Goal: Task Accomplishment & Management: Complete application form

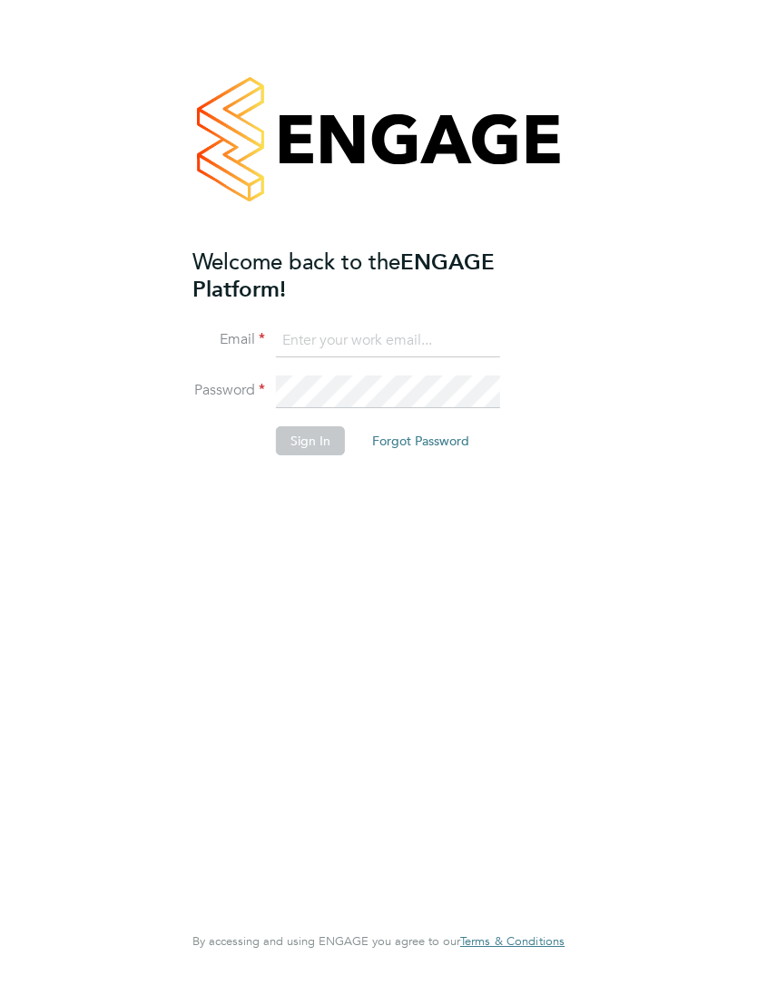
type input "[EMAIL_ADDRESS][DOMAIN_NAME]"
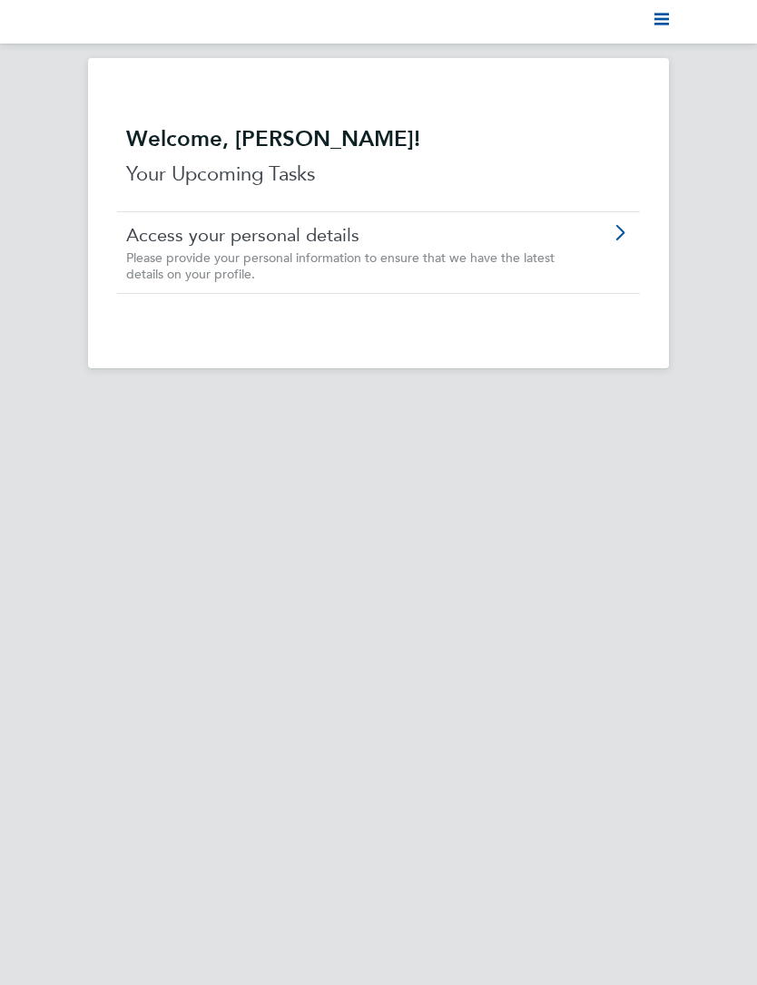
click at [666, 24] on polygon "Main navigation" at bounding box center [661, 24] width 15 height 3
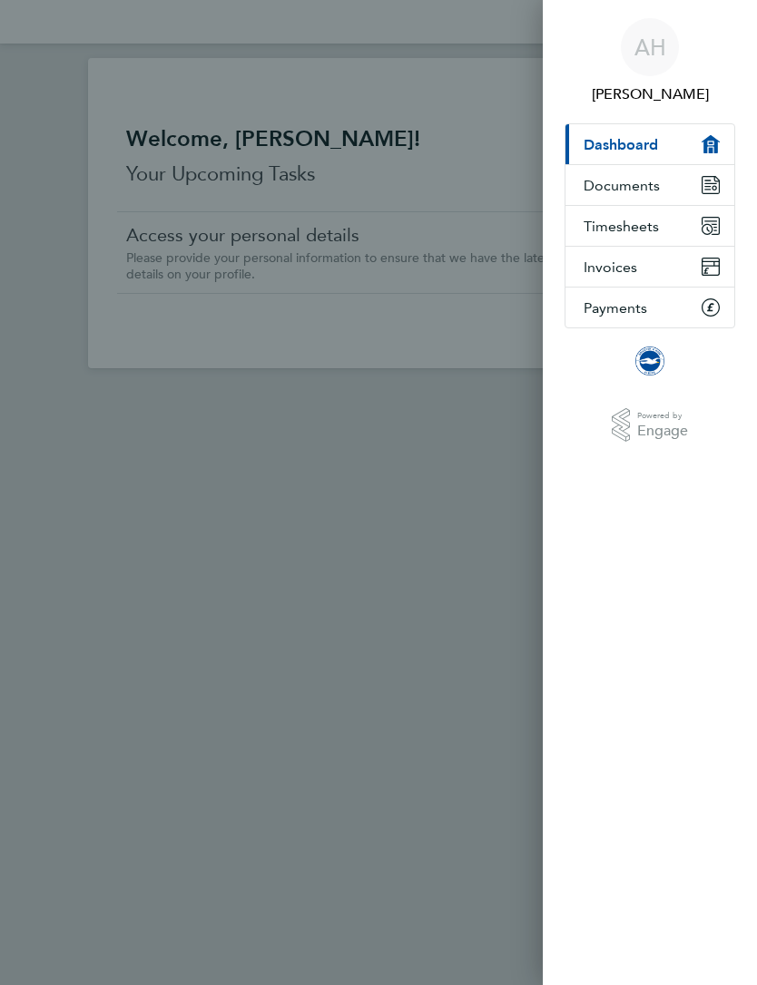
click at [640, 220] on span "Timesheets" at bounding box center [620, 226] width 75 height 17
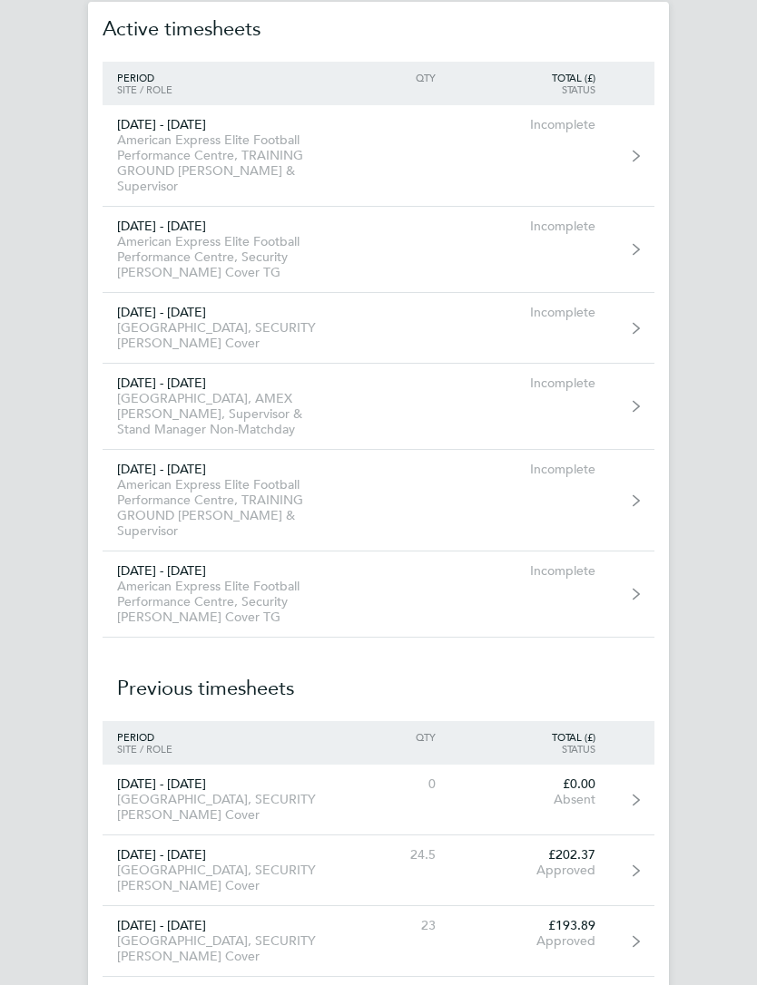
scroll to position [69, 0]
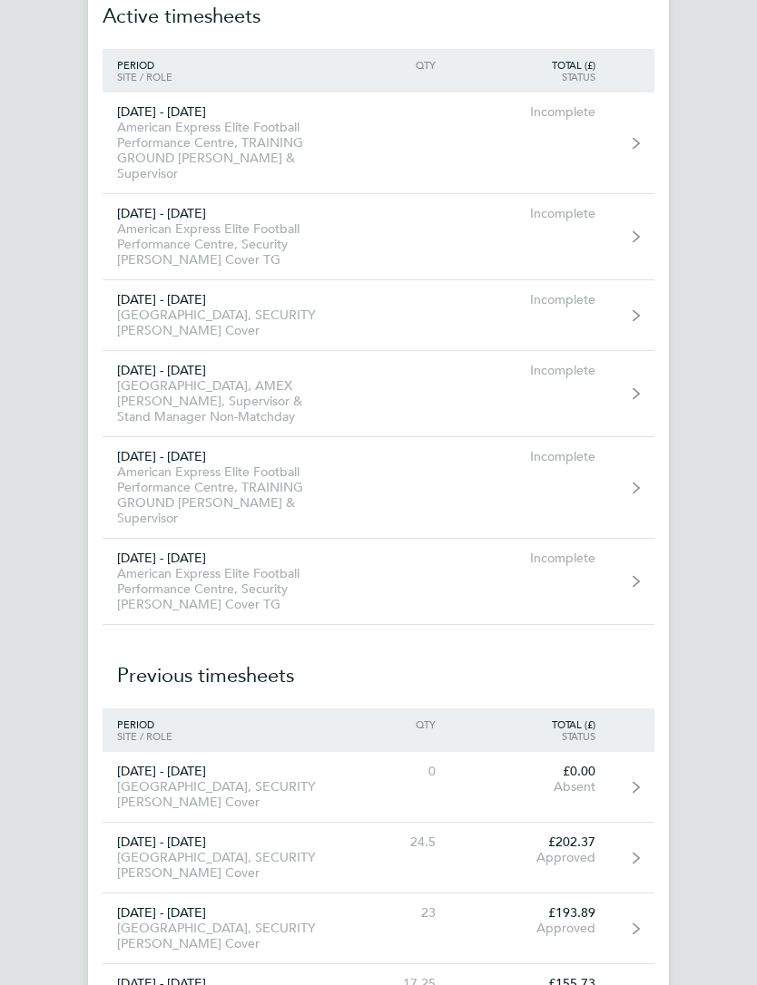
click at [619, 477] on link "[DATE] - [DATE] American Express Elite Football Performance Centre, TRAINING GR…" at bounding box center [379, 488] width 552 height 102
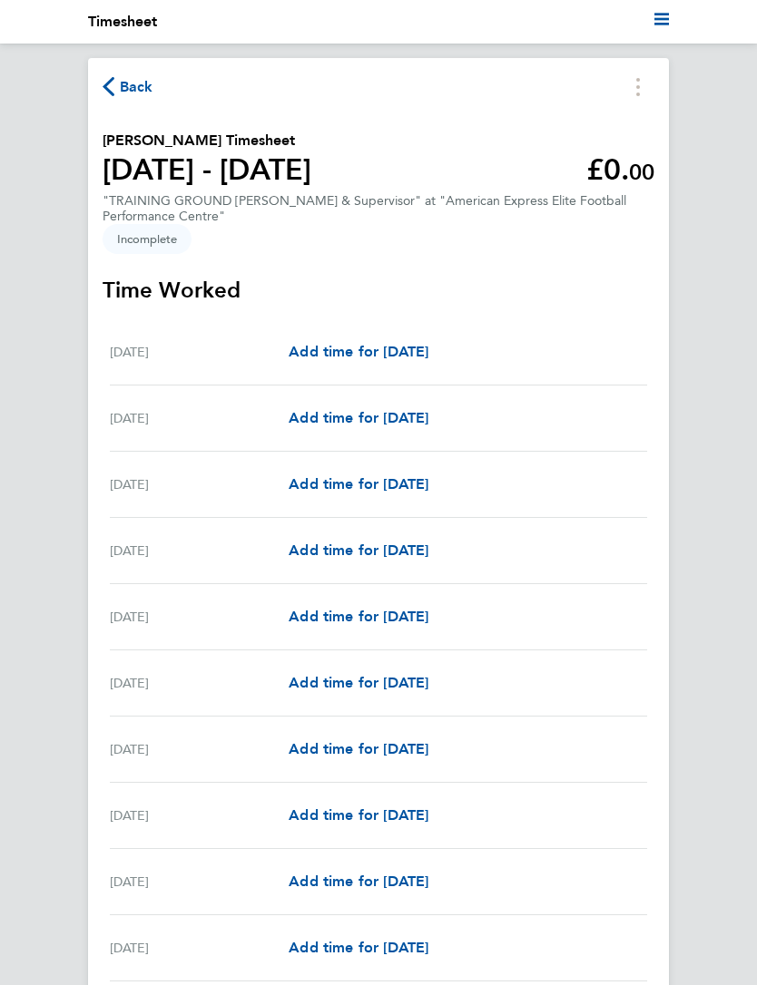
click at [428, 354] on span "Add time for [DATE]" at bounding box center [359, 351] width 140 height 17
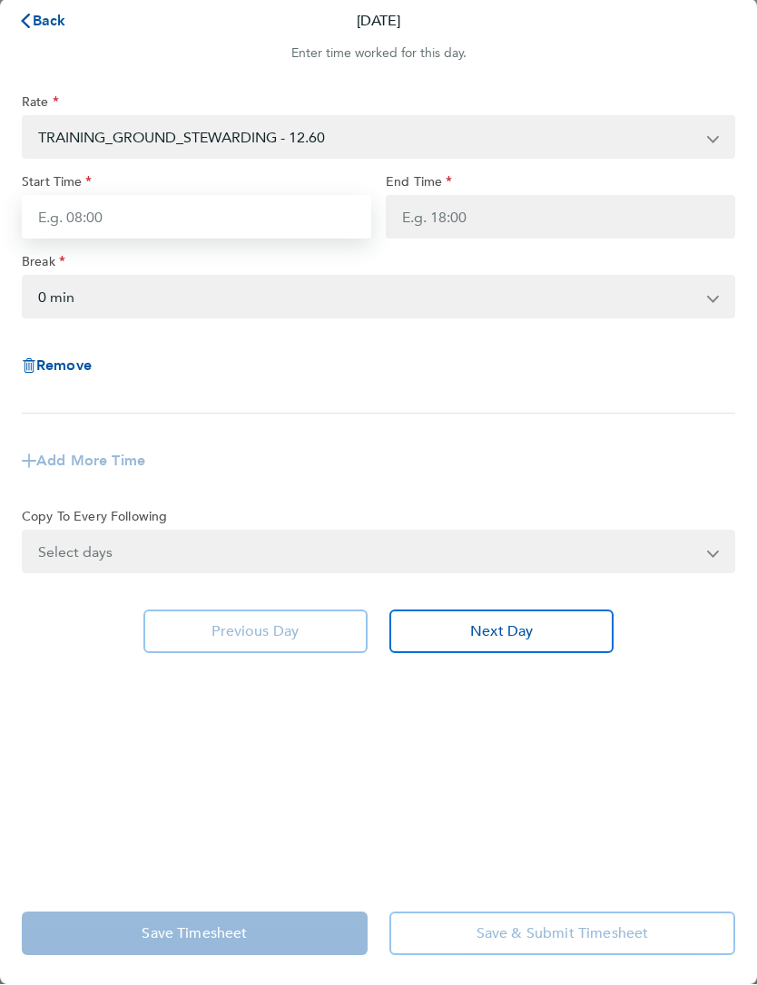
click at [118, 218] on input "Start Time" at bounding box center [196, 218] width 349 height 44
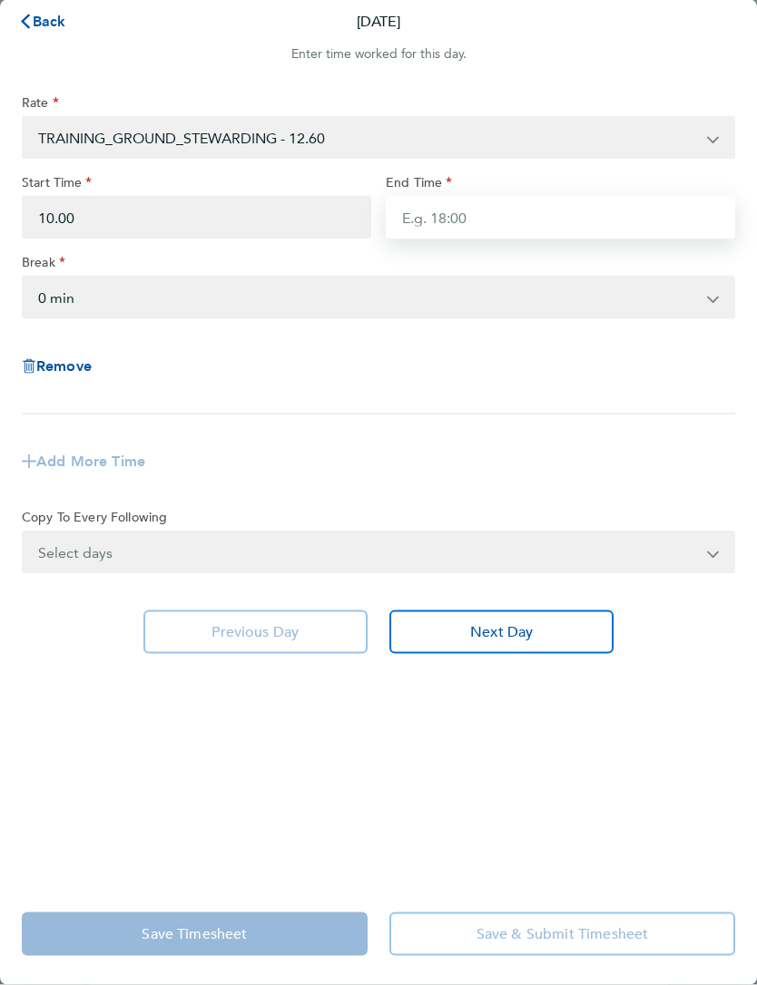
click at [539, 222] on input "End Time" at bounding box center [560, 218] width 349 height 44
type input "10:00"
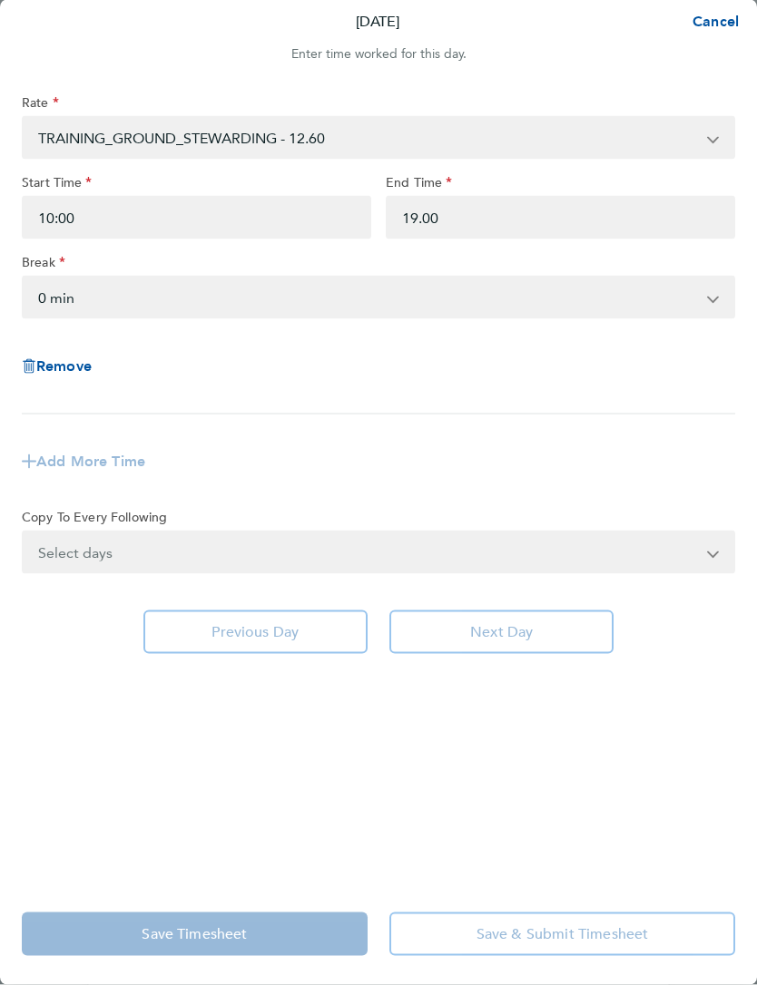
click at [593, 403] on div "Rate TRAINING_GROUND_STEWARDING - 12.60 SIA_Steward - 16.38 Steward_Supervisor …" at bounding box center [378, 254] width 713 height 320
type input "19:00"
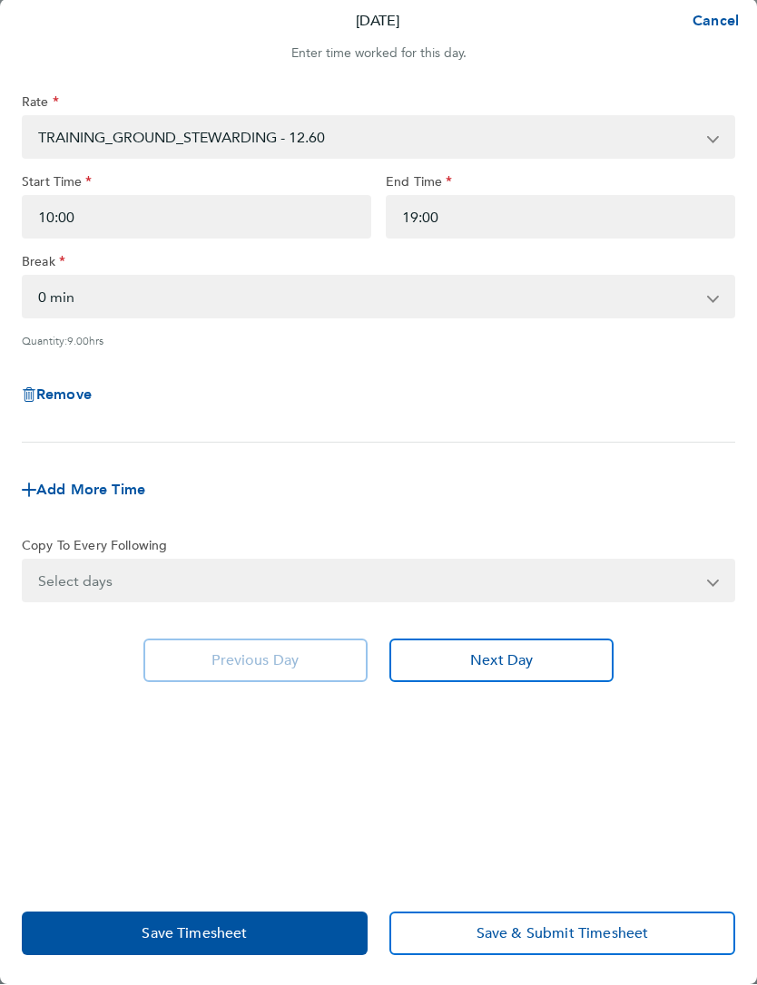
click at [128, 928] on button "Save Timesheet" at bounding box center [195, 935] width 346 height 44
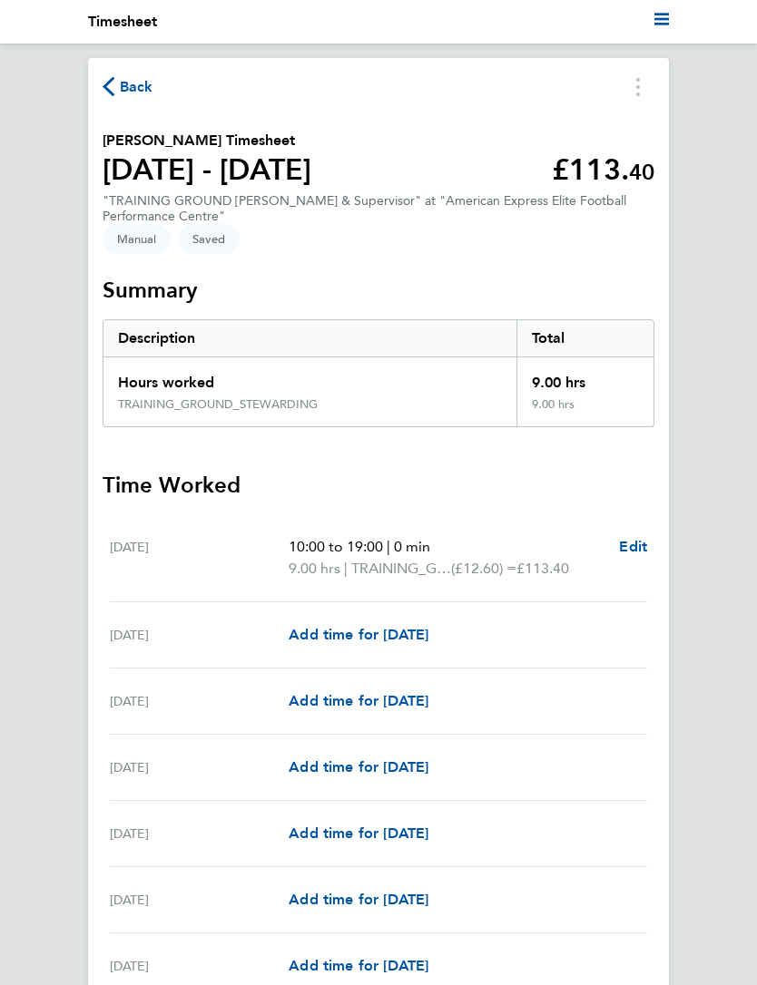
click at [104, 95] on icon "button" at bounding box center [109, 86] width 12 height 19
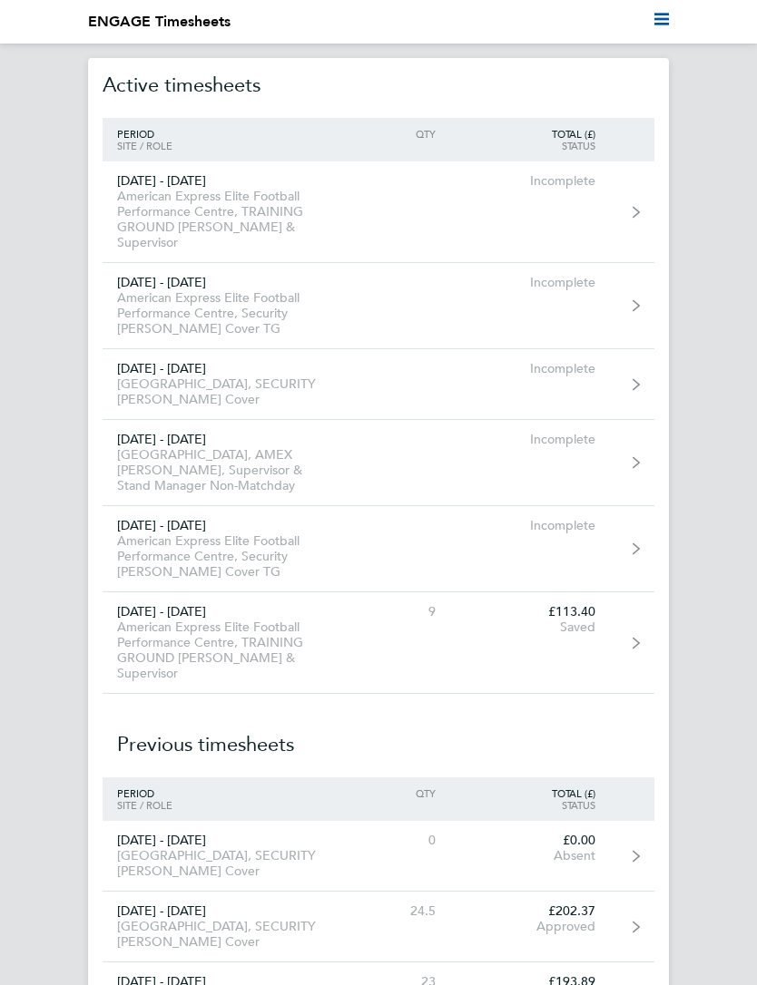
click at [642, 209] on link "[DATE] - [DATE] American Express Elite Football Performance Centre, TRAINING GR…" at bounding box center [379, 213] width 552 height 102
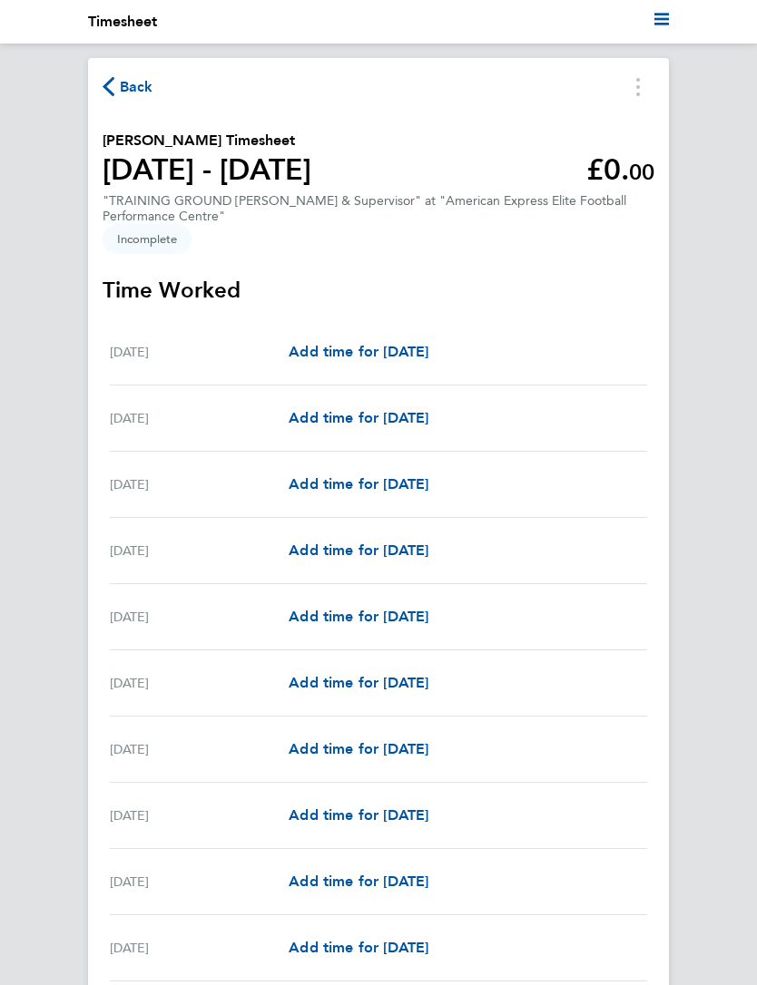
click at [649, 93] on button "Timesheets Menu" at bounding box center [638, 87] width 33 height 28
click at [596, 132] on button "Mark as absent" at bounding box center [545, 127] width 218 height 36
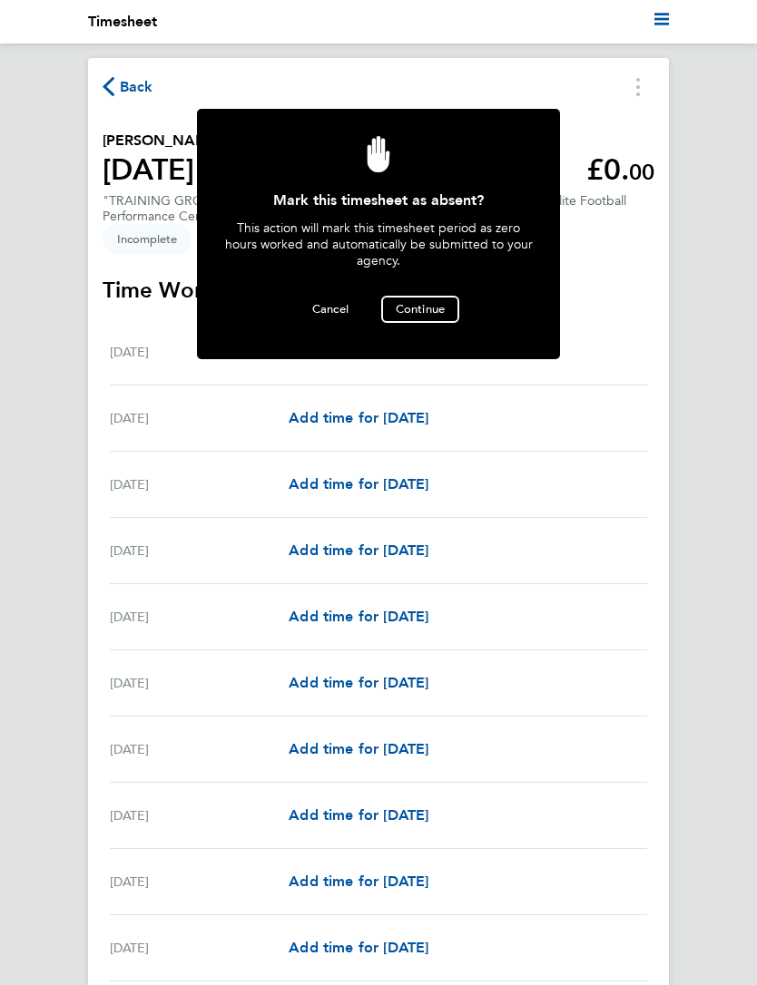
click at [443, 308] on span "Continue" at bounding box center [420, 308] width 49 height 15
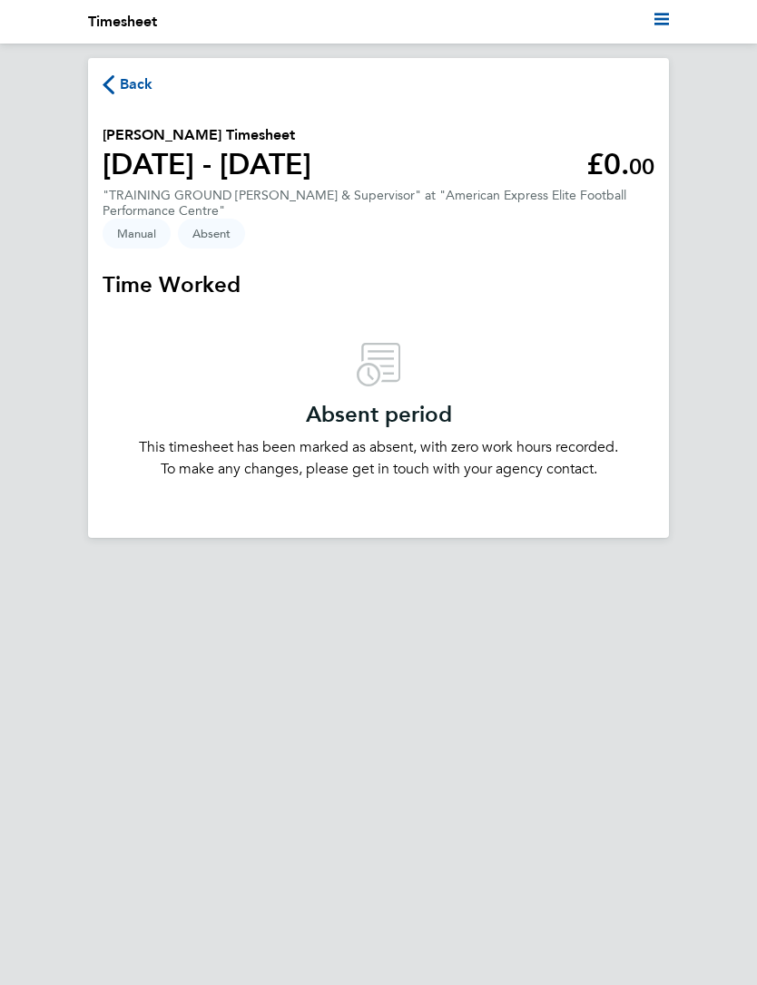
click at [110, 85] on icon "button" at bounding box center [109, 84] width 12 height 19
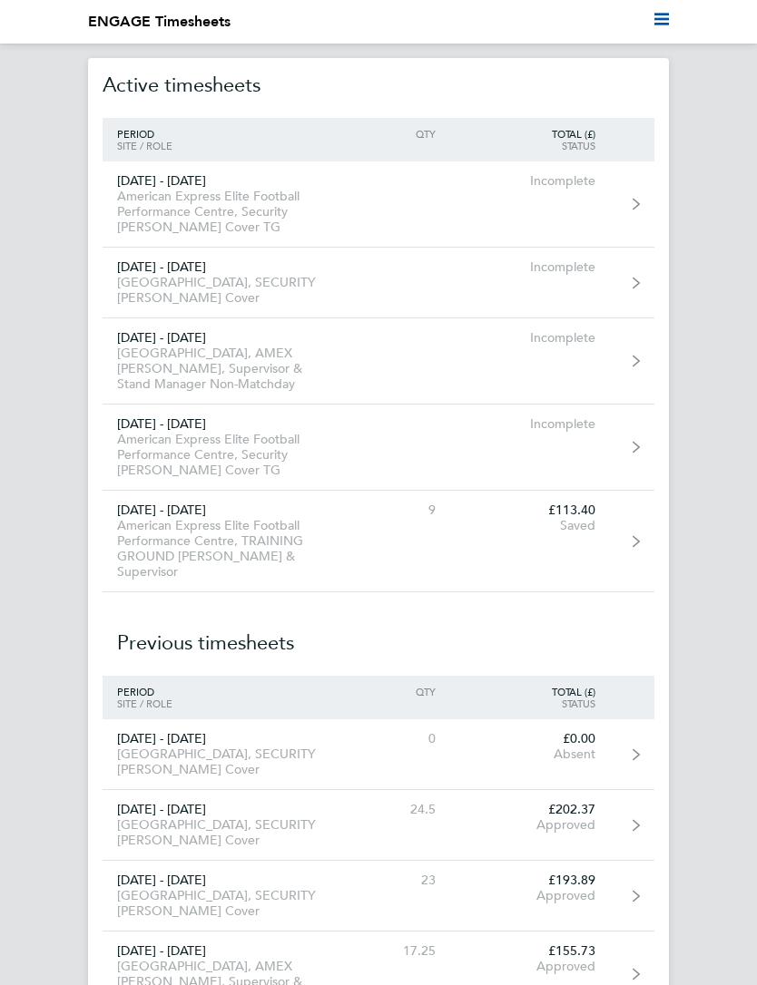
click at [644, 208] on link "[DATE] - [DATE] American Express Elite Football Performance Centre, Security [P…" at bounding box center [379, 205] width 552 height 86
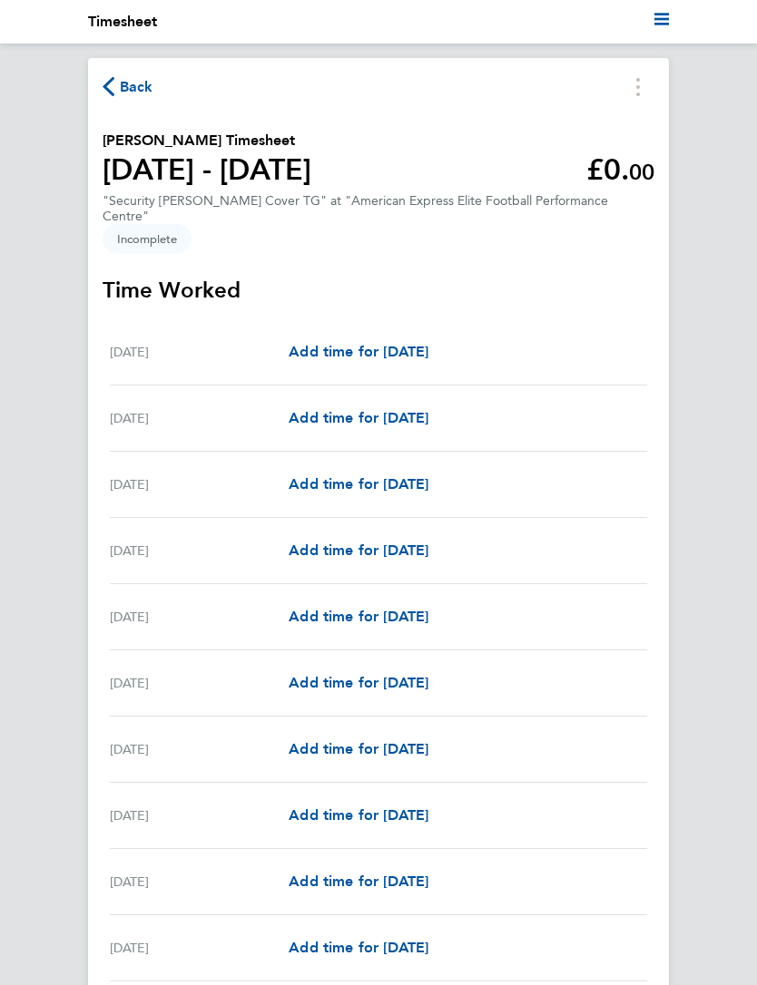
click at [641, 98] on button "Timesheets Menu" at bounding box center [638, 87] width 33 height 28
click at [583, 127] on button "Mark as absent" at bounding box center [545, 127] width 218 height 36
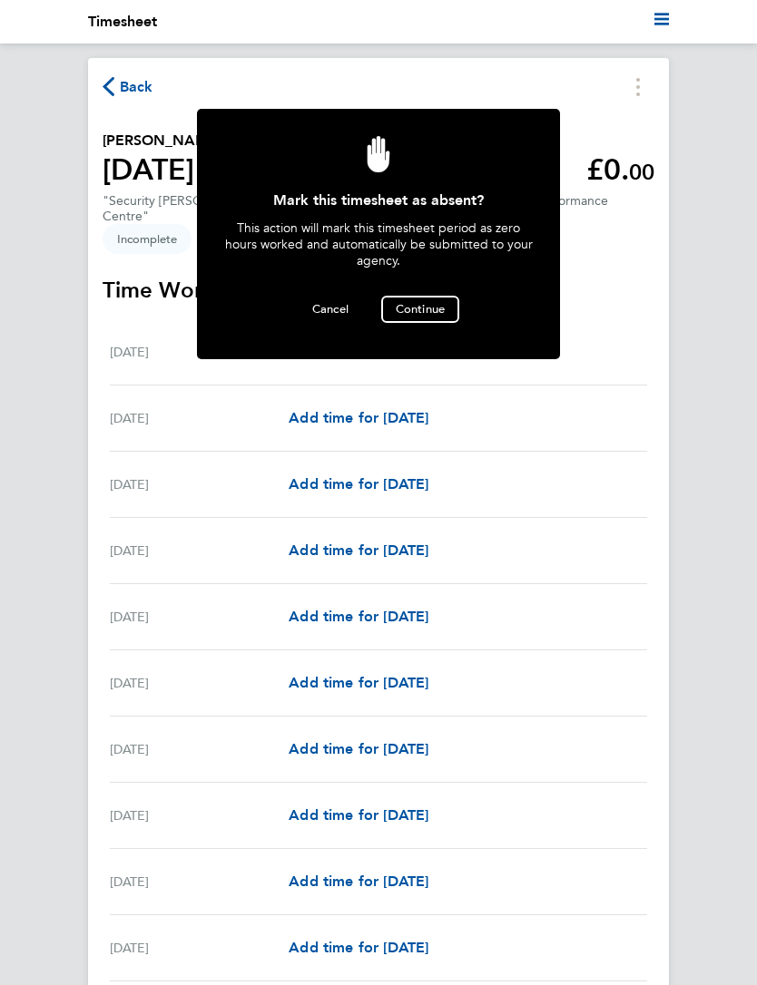
click at [449, 306] on button "Continue" at bounding box center [420, 309] width 78 height 27
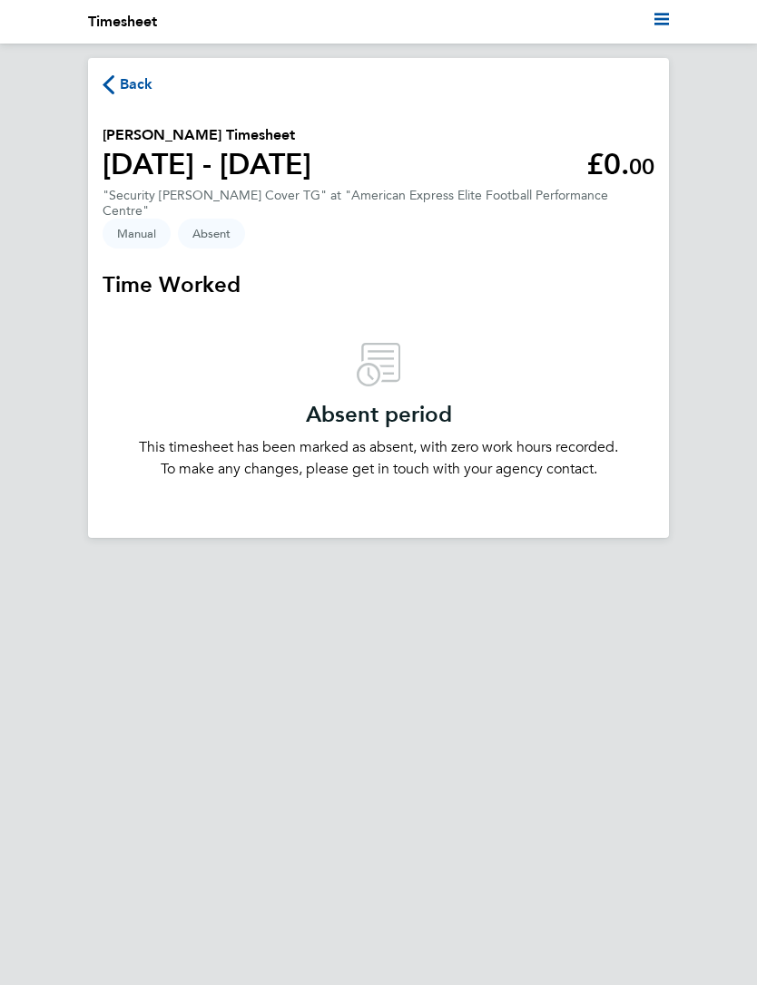
click at [112, 93] on icon "button" at bounding box center [109, 84] width 12 height 19
